Goal: Information Seeking & Learning: Obtain resource

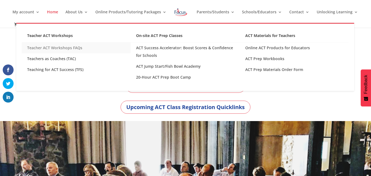
click at [72, 49] on link "Teacher ACT Workshops FAQs" at bounding box center [76, 47] width 109 height 11
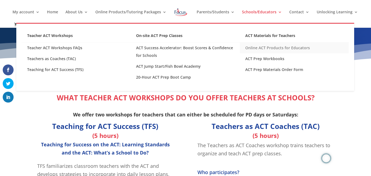
click at [264, 47] on link "Online ACT Products for Educators" at bounding box center [294, 47] width 109 height 11
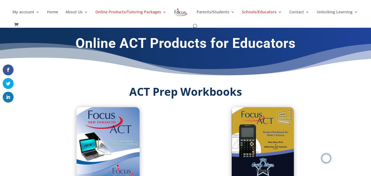
click at [299, 87] on h2 "ACT Prep Workbooks" at bounding box center [185, 93] width 293 height 14
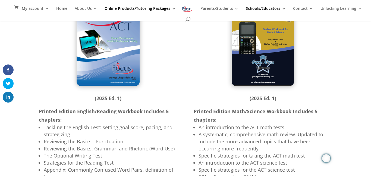
scroll to position [95, 0]
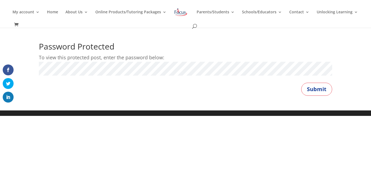
click at [130, 60] on p "To view this protected post, enter the password below:" at bounding box center [185, 57] width 293 height 8
click at [301, 83] on button "Submit" at bounding box center [316, 89] width 31 height 13
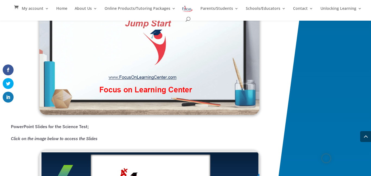
scroll to position [774, 0]
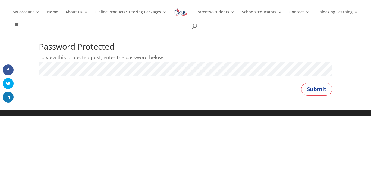
click at [301, 83] on button "Submit" at bounding box center [316, 89] width 31 height 13
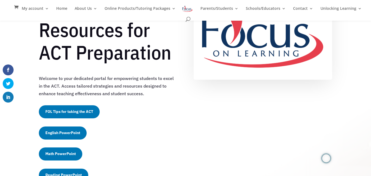
scroll to position [136, 0]
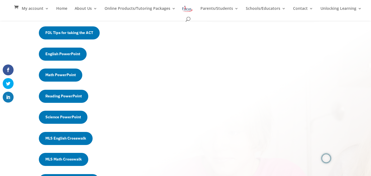
click at [21, 139] on div "Unlock Your Students' Potential Exclusive Resources for ACT Preparation Welcome…" at bounding box center [185, 142] width 371 height 514
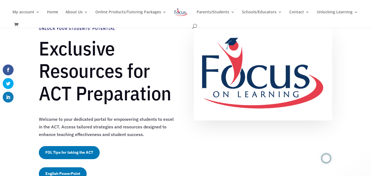
scroll to position [0, 0]
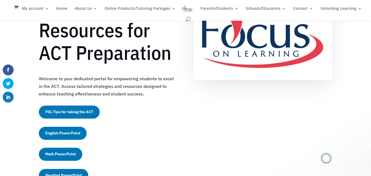
scroll to position [177, 0]
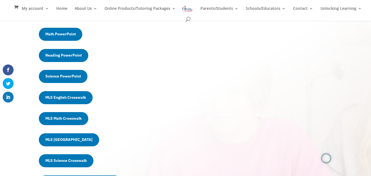
click at [141, 120] on div "MLS Math Crosswalk" at bounding box center [108, 118] width 139 height 13
click at [2, 146] on div "Unlock Your Students' Potential Exclusive Resources for ACT Preparation Welcome…" at bounding box center [185, 101] width 371 height 514
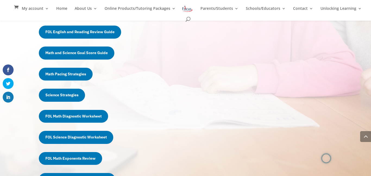
scroll to position [326, 0]
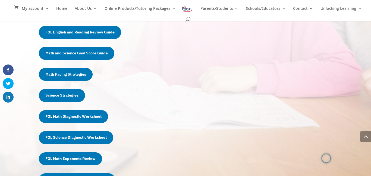
click at [55, 98] on link "Science Strategies" at bounding box center [62, 95] width 46 height 13
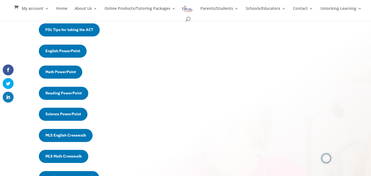
scroll to position [137, 0]
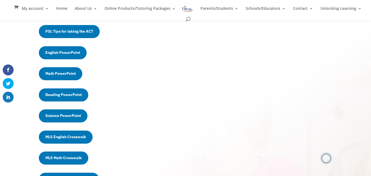
click at [68, 116] on link "Science PowerPoint" at bounding box center [63, 115] width 49 height 13
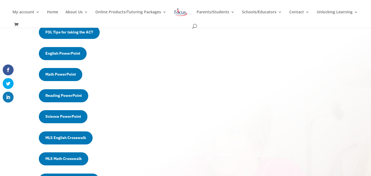
click at [25, 114] on div "Unlock Your Students' Potential Exclusive Resources for ACT Preparation Welcome…" at bounding box center [185, 141] width 371 height 514
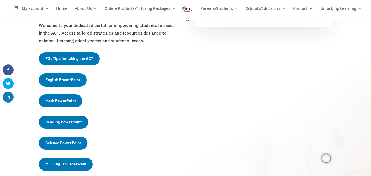
scroll to position [109, 0]
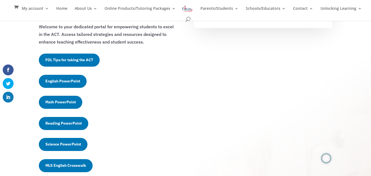
click at [91, 60] on link "FOL Tips for taking the ACT" at bounding box center [69, 60] width 61 height 13
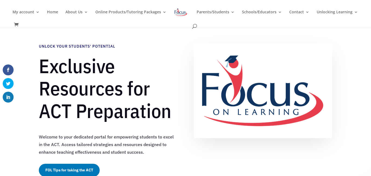
scroll to position [163, 0]
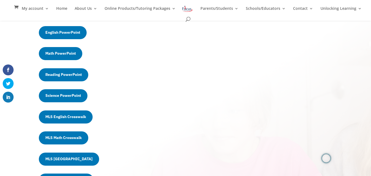
click at [122, 95] on div "Science PowerPoint" at bounding box center [108, 95] width 139 height 13
click at [61, 56] on link "Math PowerPoint" at bounding box center [60, 53] width 43 height 13
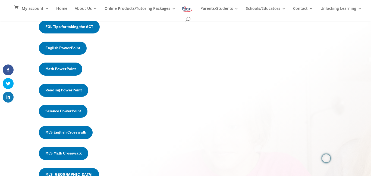
scroll to position [148, 0]
click at [77, 30] on link "FOL Tips for taking the ACT" at bounding box center [69, 26] width 61 height 13
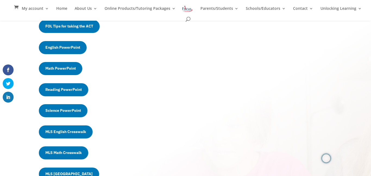
scroll to position [142, 0]
click at [14, 152] on div "Unlock Your Students' Potential Exclusive Resources for ACT Preparation Welcome…" at bounding box center [185, 135] width 371 height 514
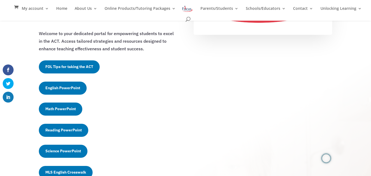
scroll to position [102, 0]
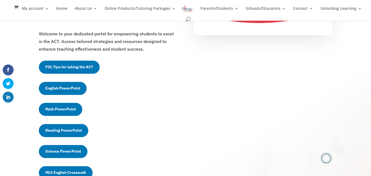
click at [80, 69] on link "FOL Tips for taking the ACT" at bounding box center [69, 67] width 61 height 13
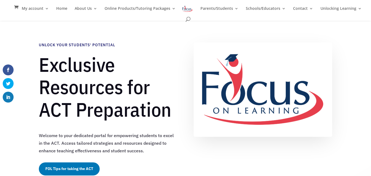
scroll to position [156, 0]
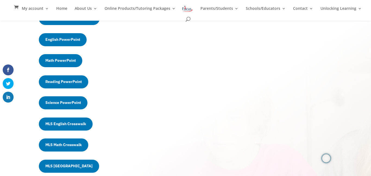
click at [17, 155] on div "Unlock Your Students' Potential Exclusive Resources for ACT Preparation Welcome…" at bounding box center [185, 127] width 371 height 514
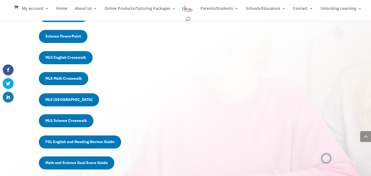
scroll to position [224, 0]
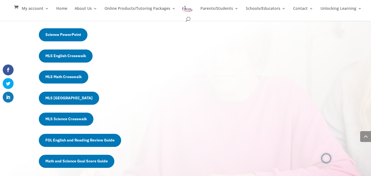
click at [49, 39] on link "Science PowerPoint" at bounding box center [63, 34] width 49 height 13
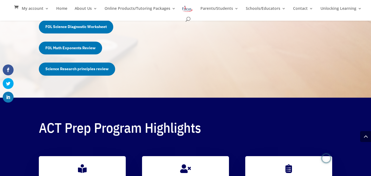
scroll to position [437, 0]
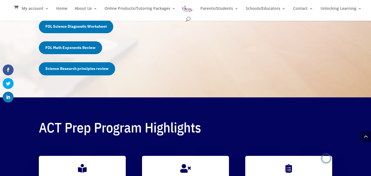
click at [88, 68] on link "Science Research principles review" at bounding box center [77, 68] width 76 height 13
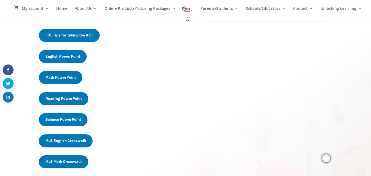
scroll to position [111, 0]
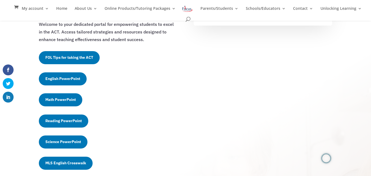
click at [66, 145] on link "Science PowerPoint" at bounding box center [63, 141] width 49 height 13
